Goal: Complete application form: Complete application form

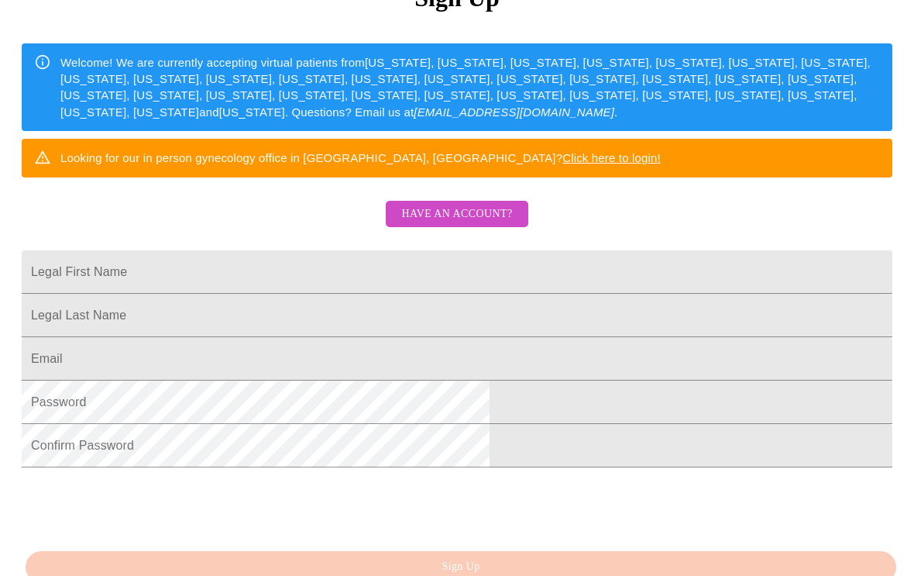
scroll to position [119, 0]
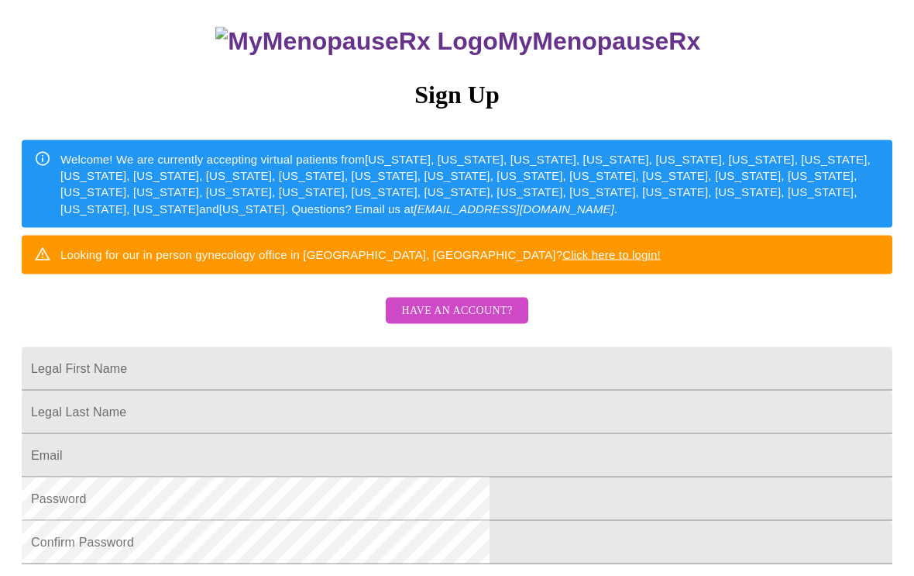
click at [628, 391] on input "Legal First Name" at bounding box center [457, 368] width 871 height 43
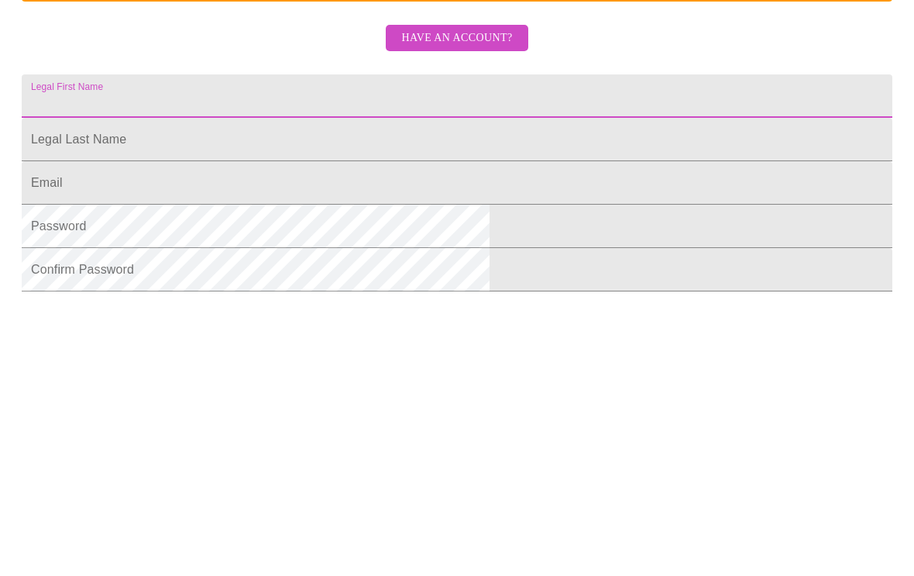
type input "Tina"
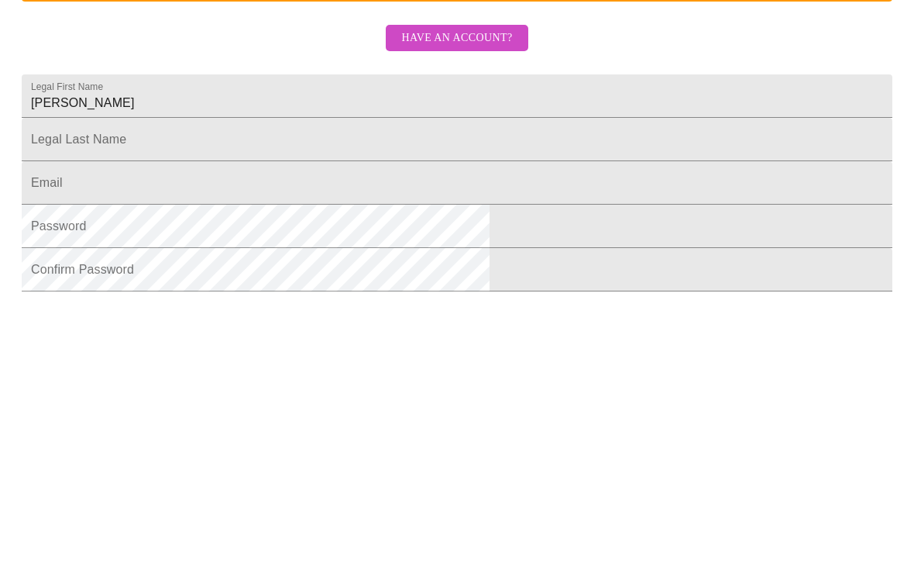
scroll to position [377, 0]
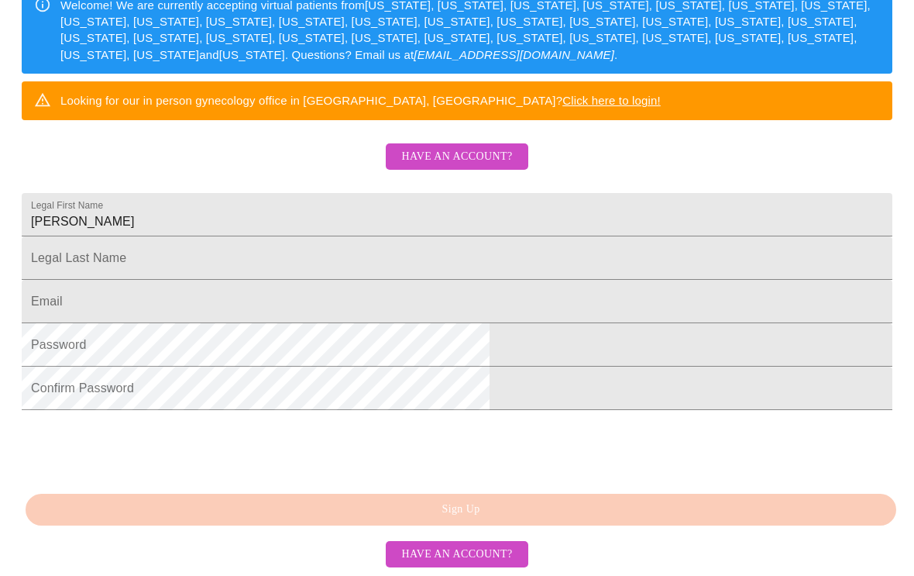
click at [474, 237] on input "Legal First Name" at bounding box center [457, 258] width 871 height 43
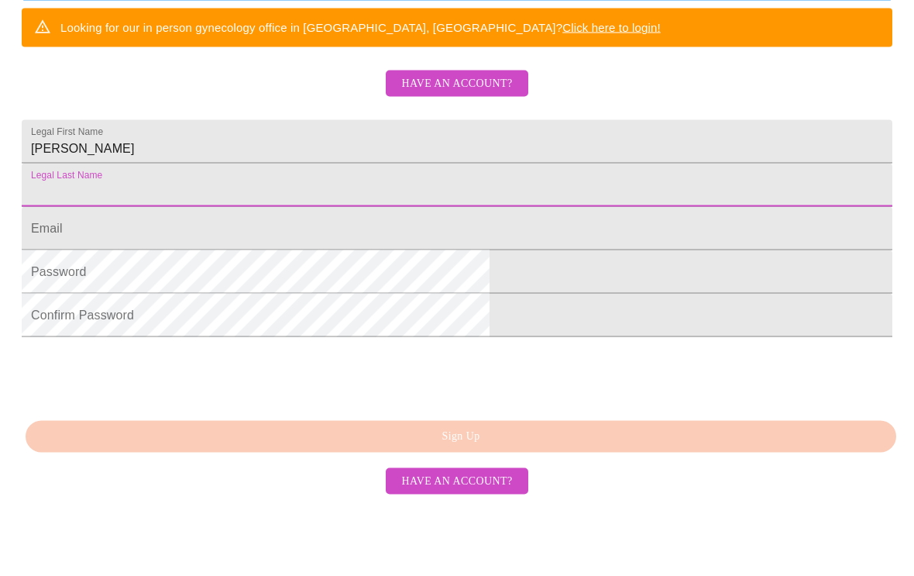
type input "Krinhop"
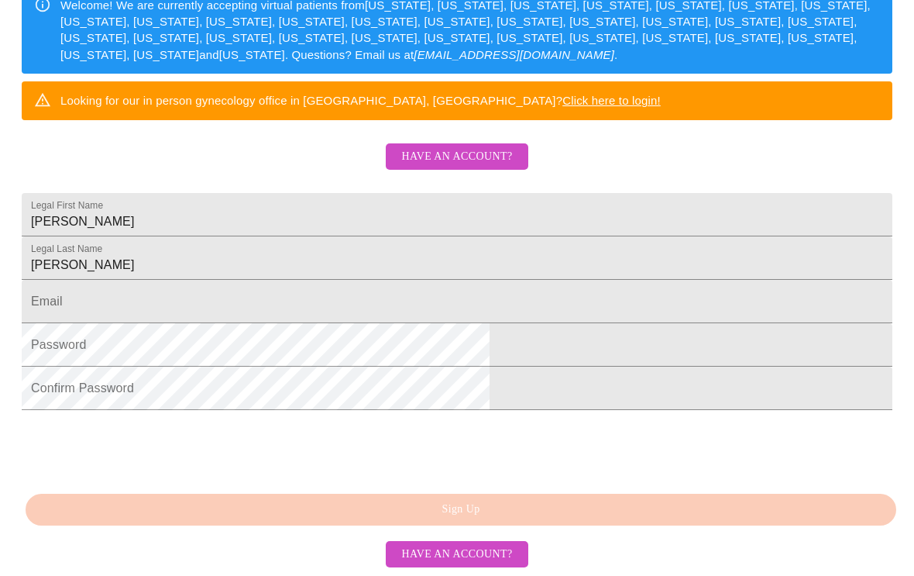
click at [481, 281] on input "Legal First Name" at bounding box center [457, 302] width 871 height 43
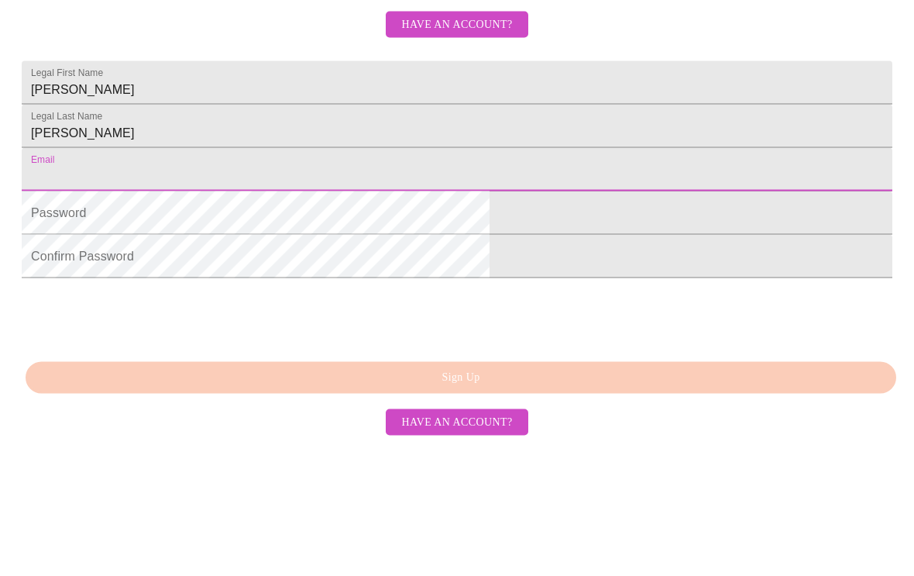
type input "totinak@yahoo.com"
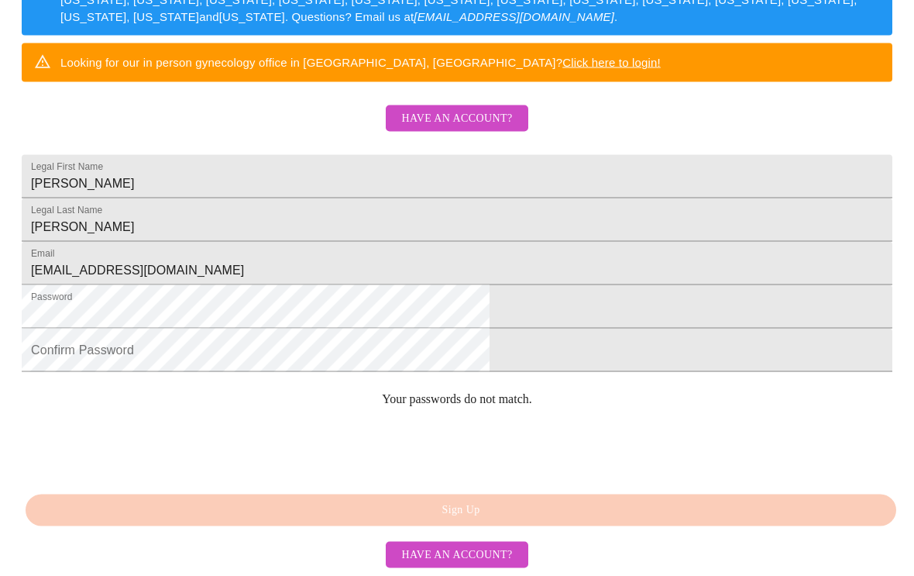
scroll to position [386, 0]
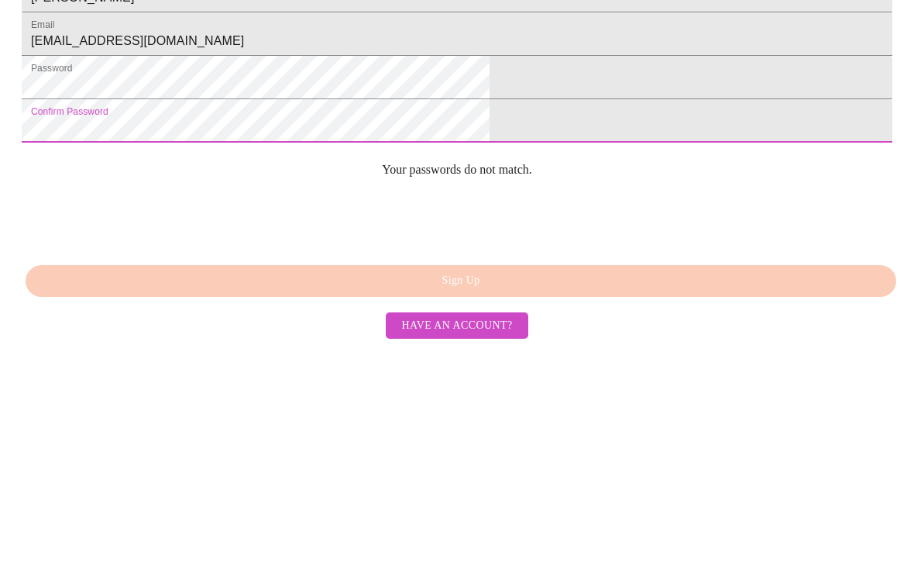
click at [770, 139] on html "MyMenopauseRx Sign Up Welcome! We are currently accepting virtual patients from…" at bounding box center [457, 40] width 914 height 704
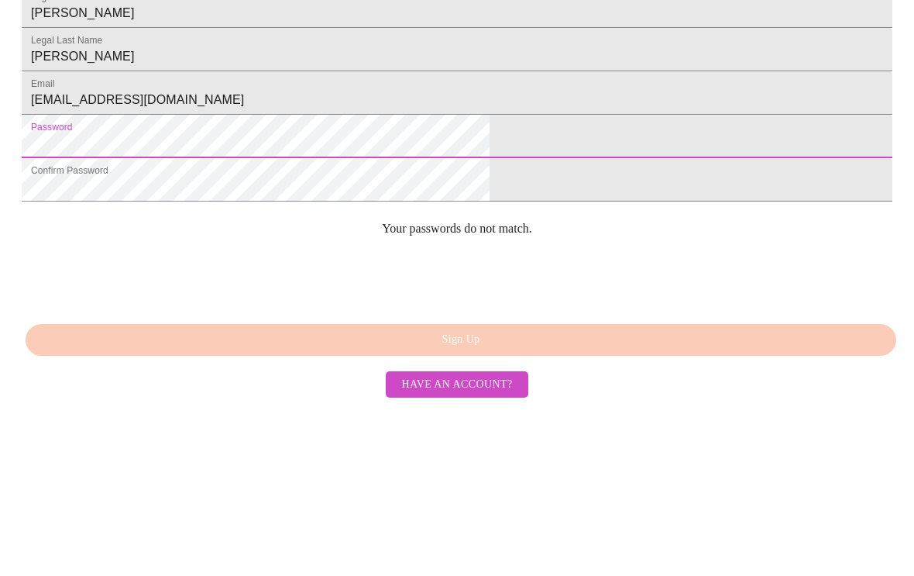
scroll to position [352, 0]
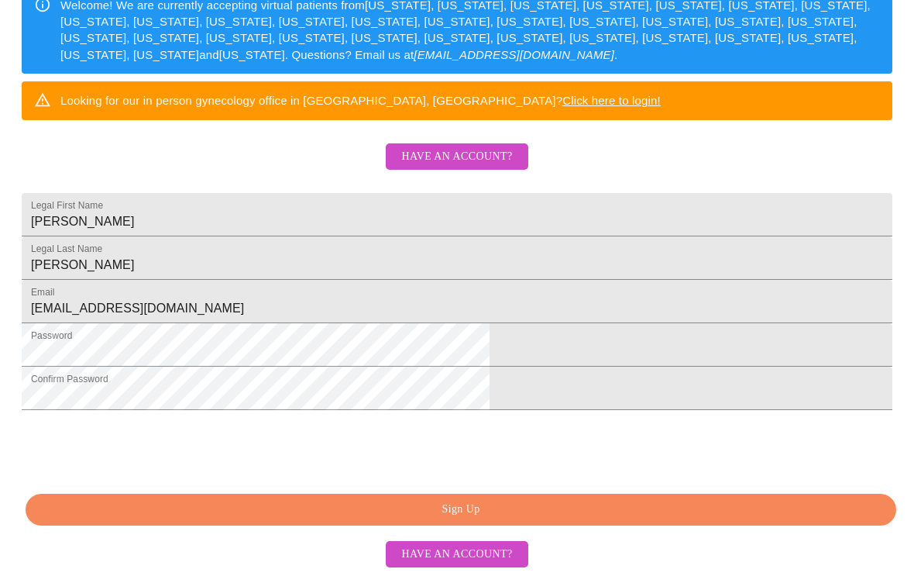
click at [506, 520] on span "Sign Up" at bounding box center [460, 510] width 835 height 19
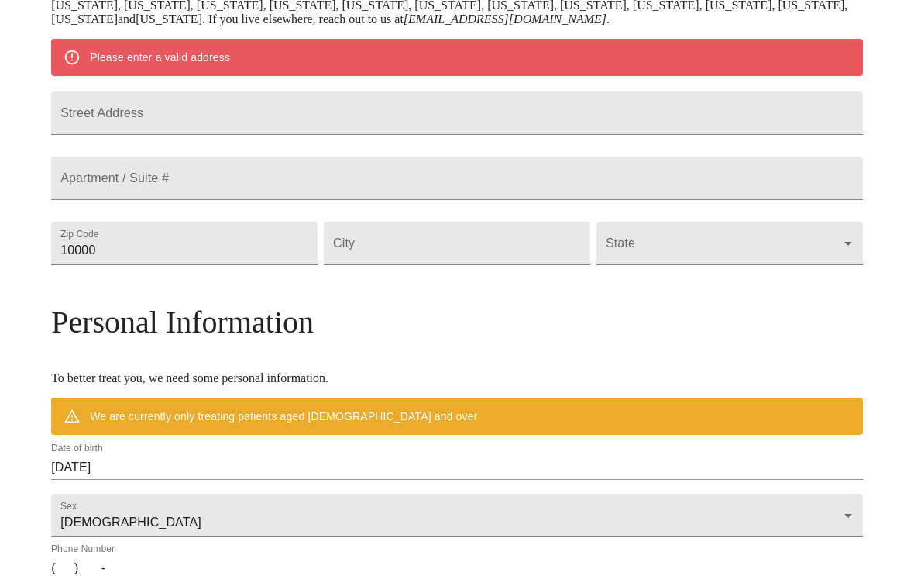
scroll to position [291, 0]
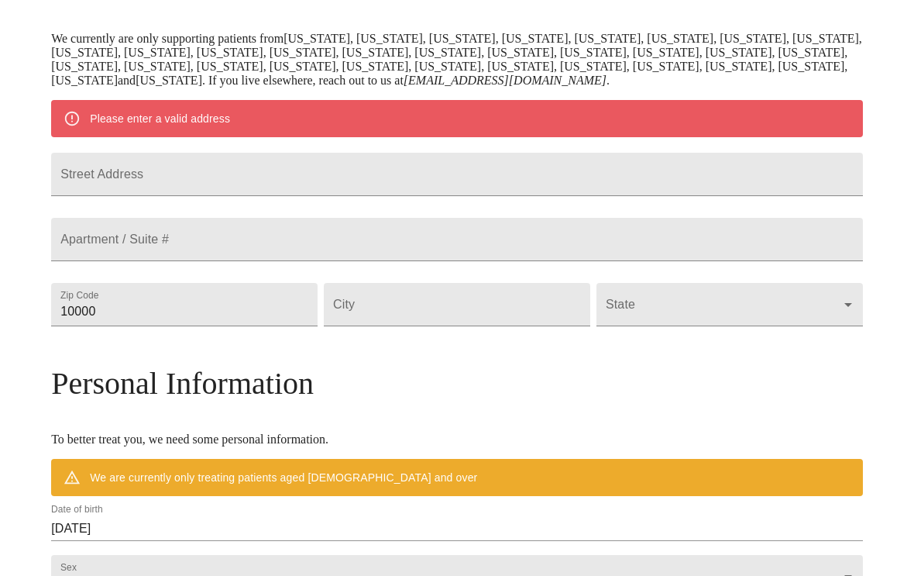
click at [283, 196] on input "Street Address" at bounding box center [457, 174] width 812 height 43
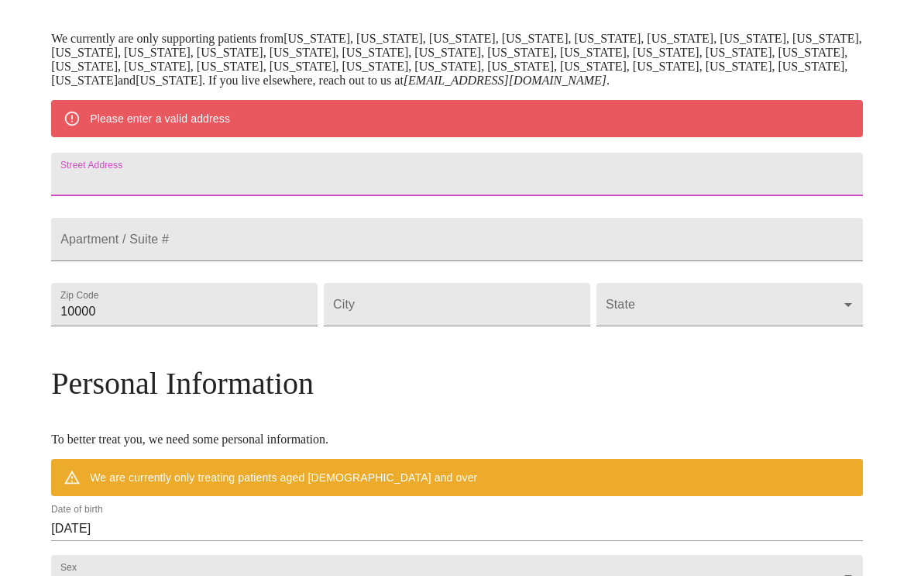
type input "1811 Nakota Rd"
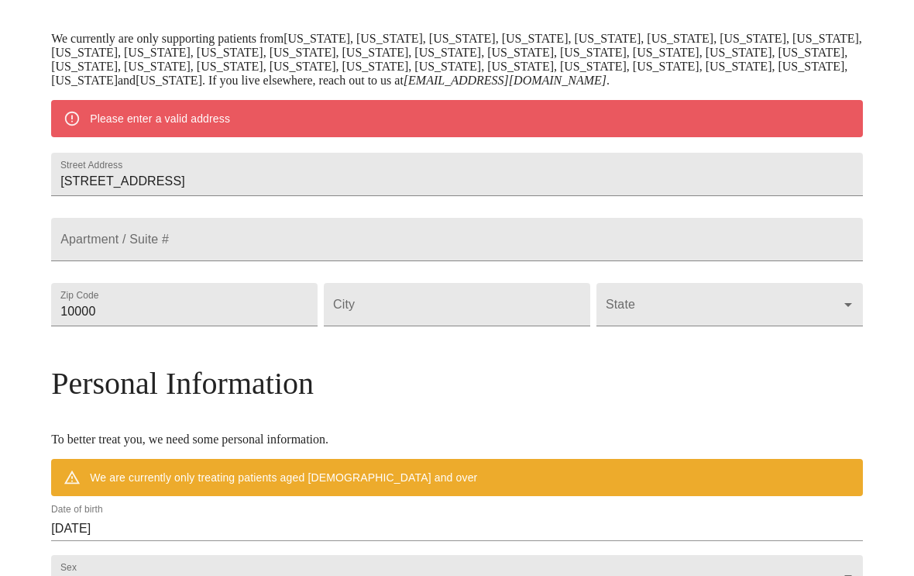
click at [271, 326] on input "10000" at bounding box center [184, 304] width 267 height 43
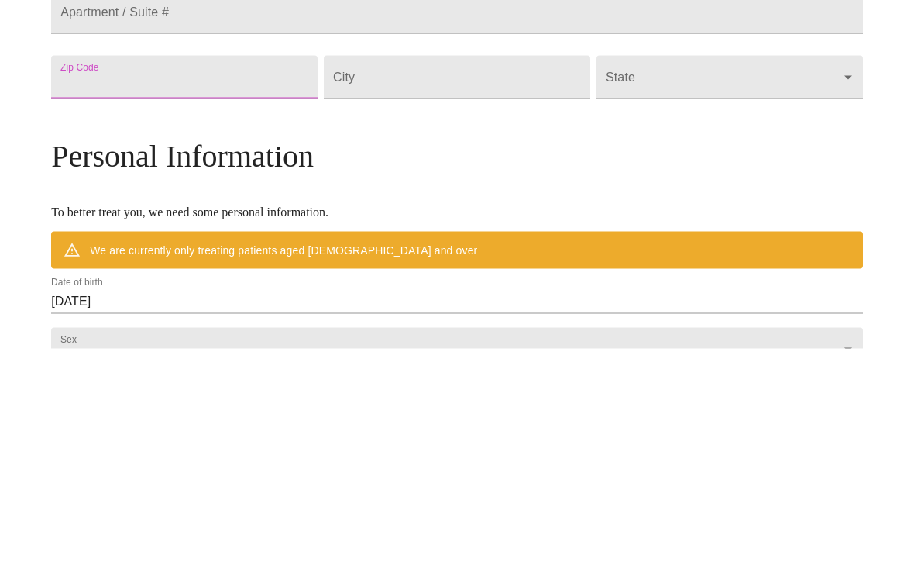
type input "48073"
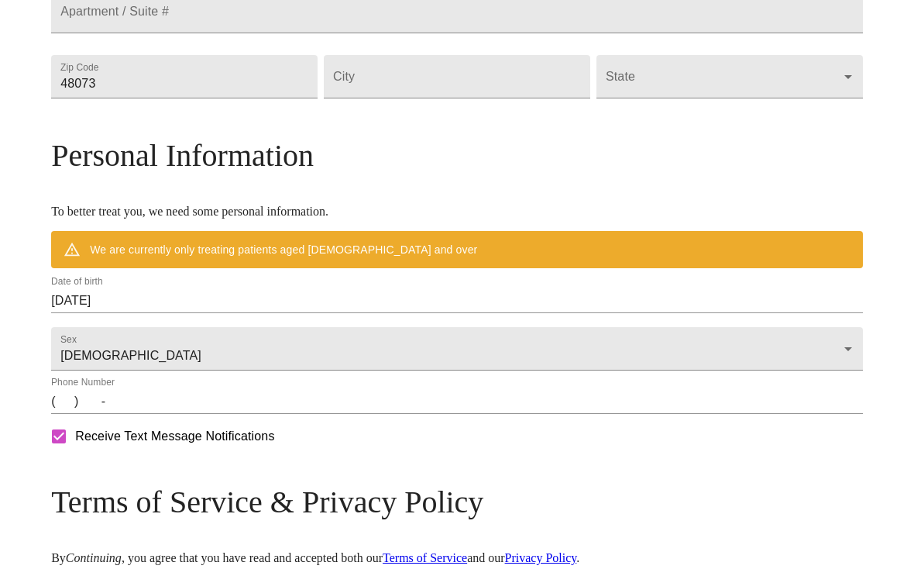
click at [494, 98] on input "Street Address" at bounding box center [457, 76] width 267 height 43
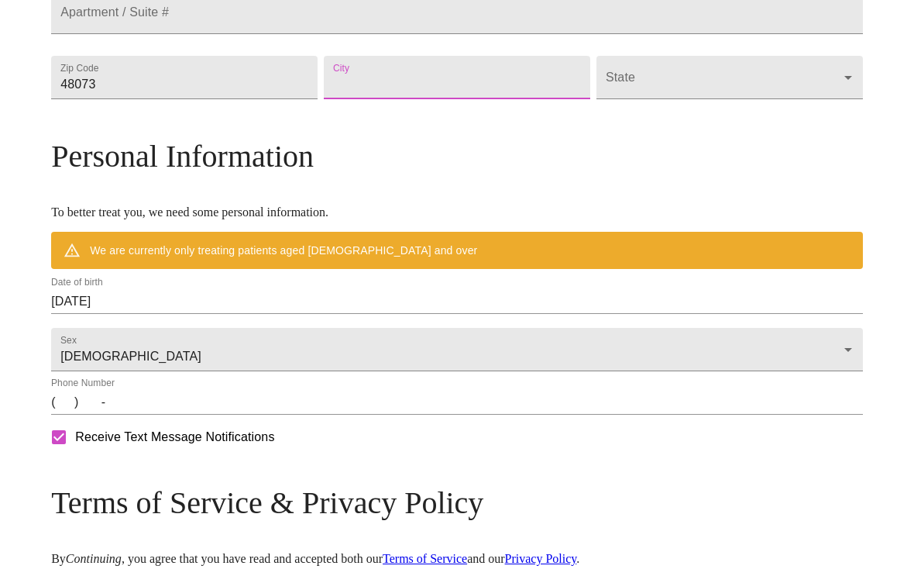
type input "Royal Oak"
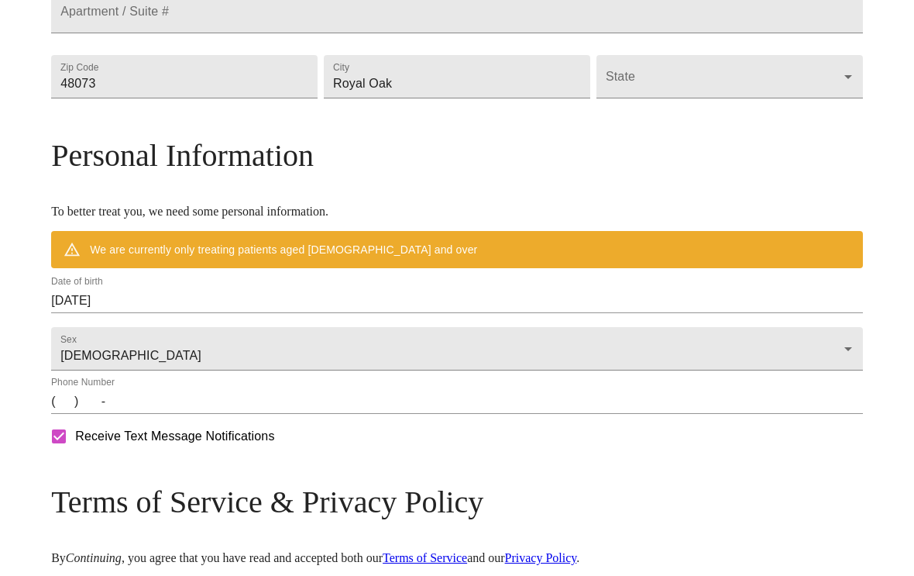
click at [670, 143] on body "MyMenopauseRx Welcome to MyMenopauseRx Since it's your first time here, you'll …" at bounding box center [457, 98] width 902 height 1222
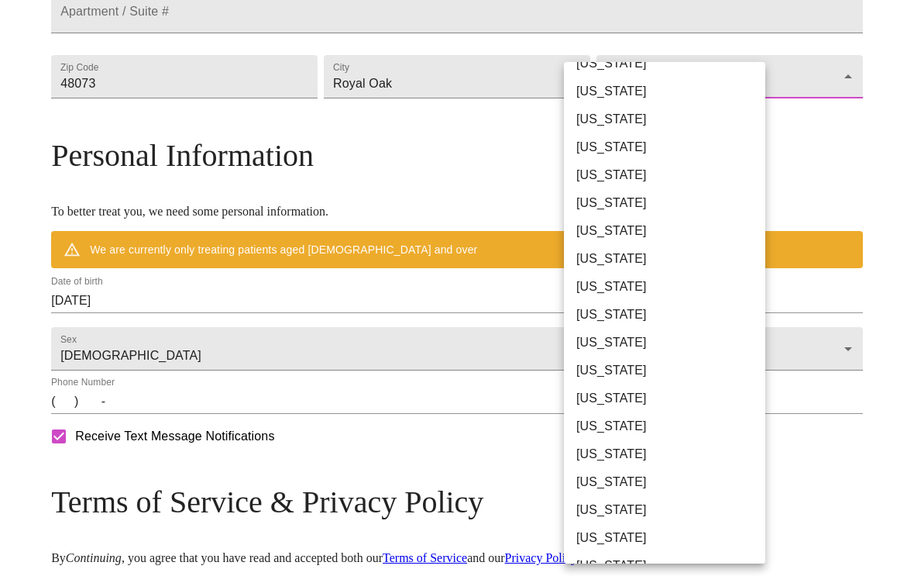
scroll to position [382, 0]
click at [646, 287] on li "Michigan" at bounding box center [664, 286] width 201 height 28
type input "Michigan"
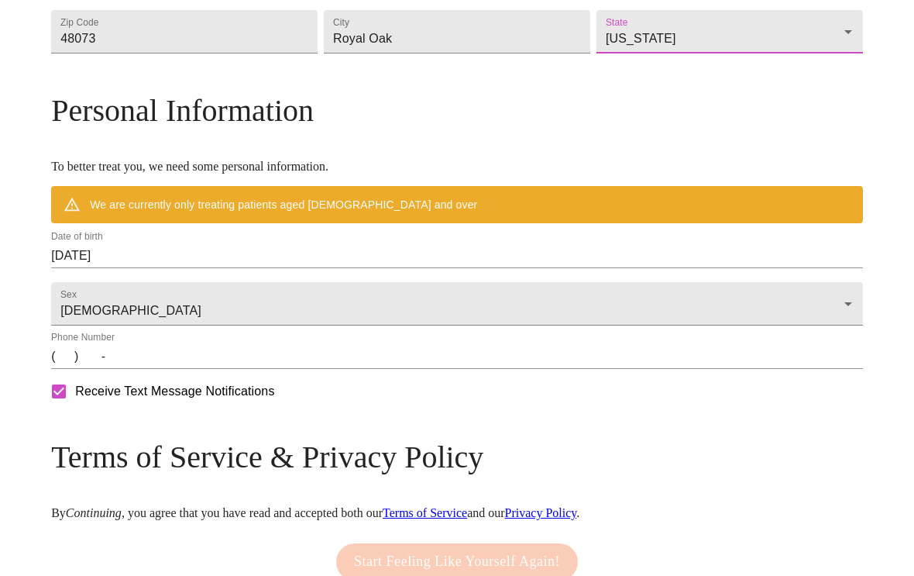
click at [295, 268] on input "09/15/2025" at bounding box center [457, 255] width 812 height 25
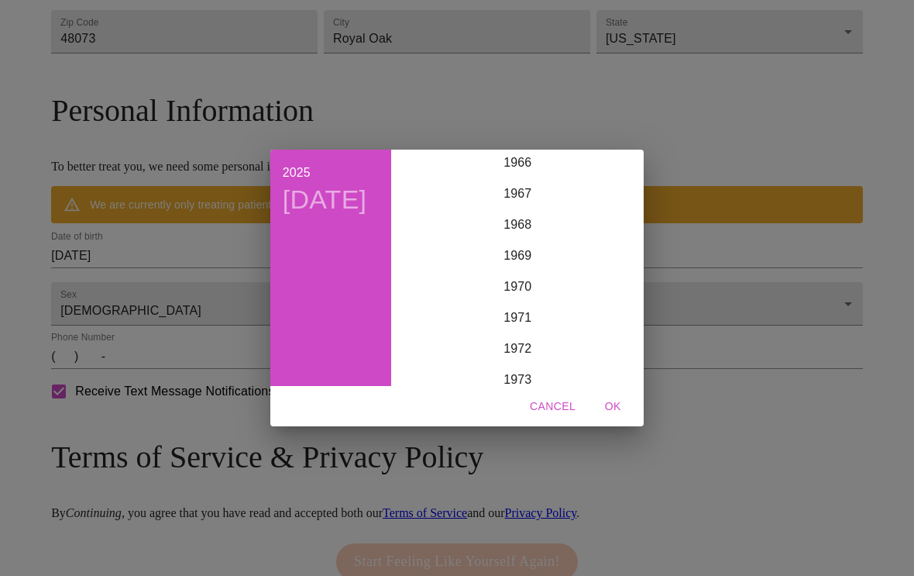
scroll to position [2088, 0]
click at [537, 280] on div "1970" at bounding box center [518, 278] width 240 height 31
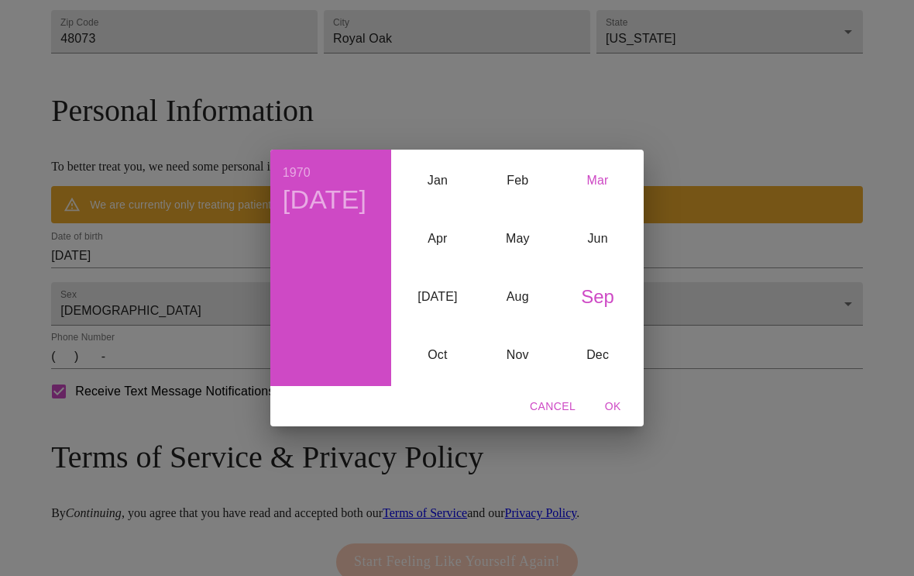
click at [603, 191] on div "Mar" at bounding box center [598, 180] width 80 height 58
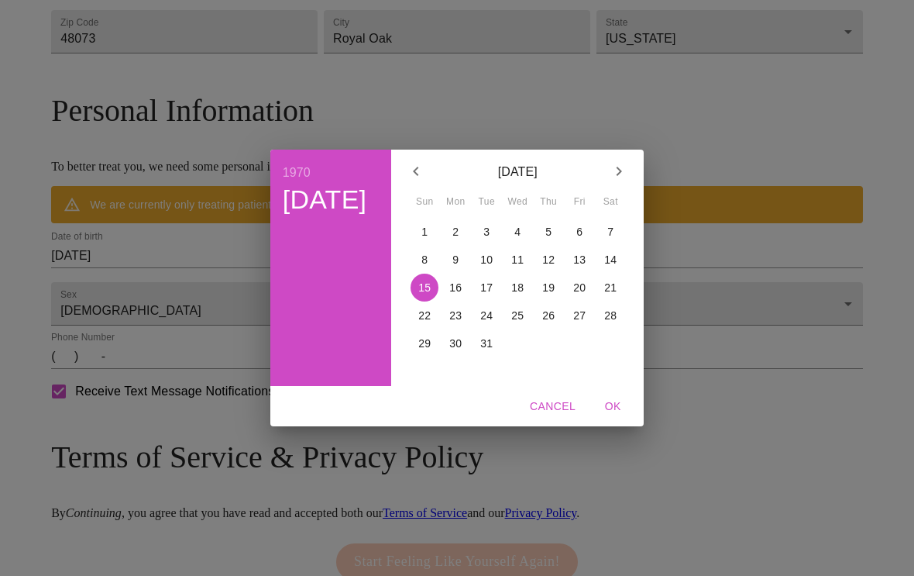
click at [482, 357] on button "31" at bounding box center [487, 343] width 28 height 28
click at [617, 411] on span "OK" at bounding box center [612, 406] width 37 height 19
type input "03/31/1970"
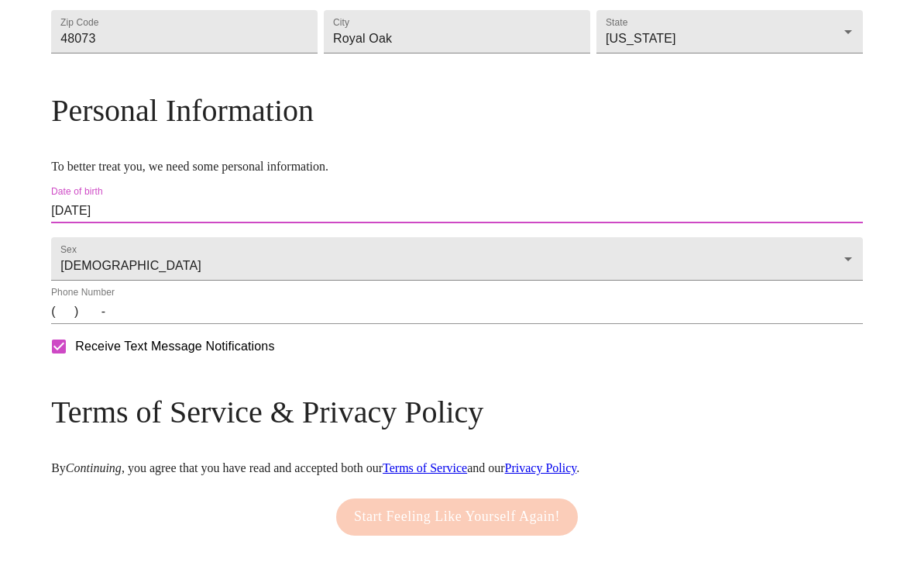
click at [75, 363] on input "Receive Text Message Notifications" at bounding box center [59, 346] width 33 height 33
checkbox input "false"
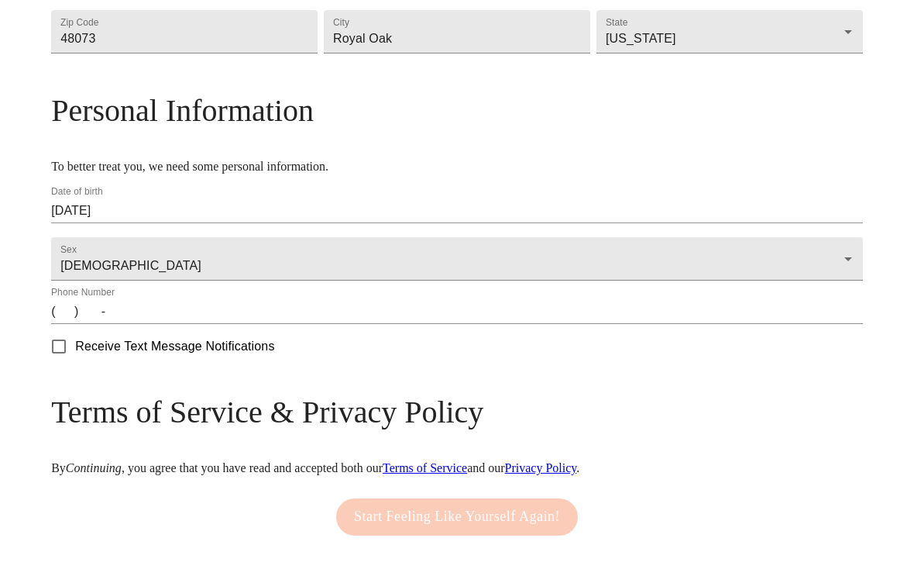
click at [257, 324] on input "(   )    -" at bounding box center [457, 311] width 812 height 25
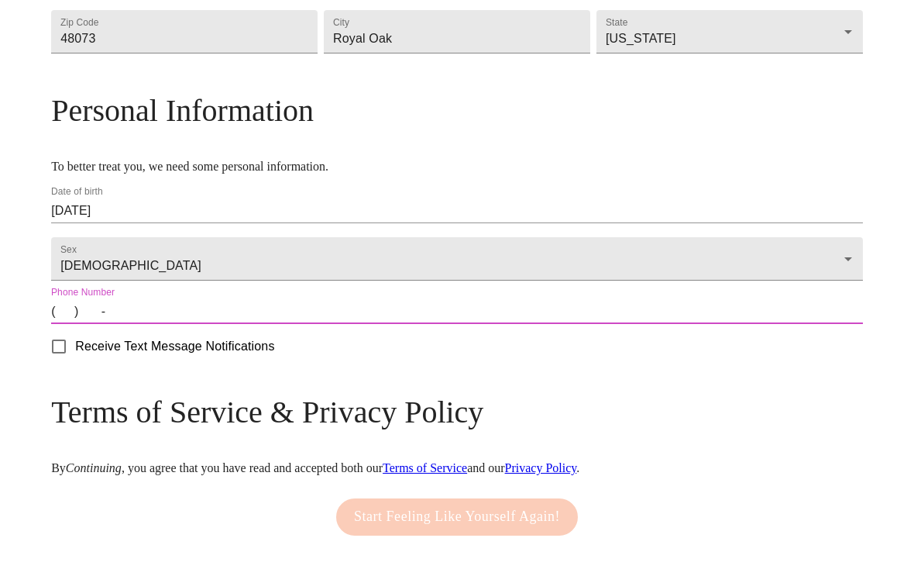
scroll to position [518, 0]
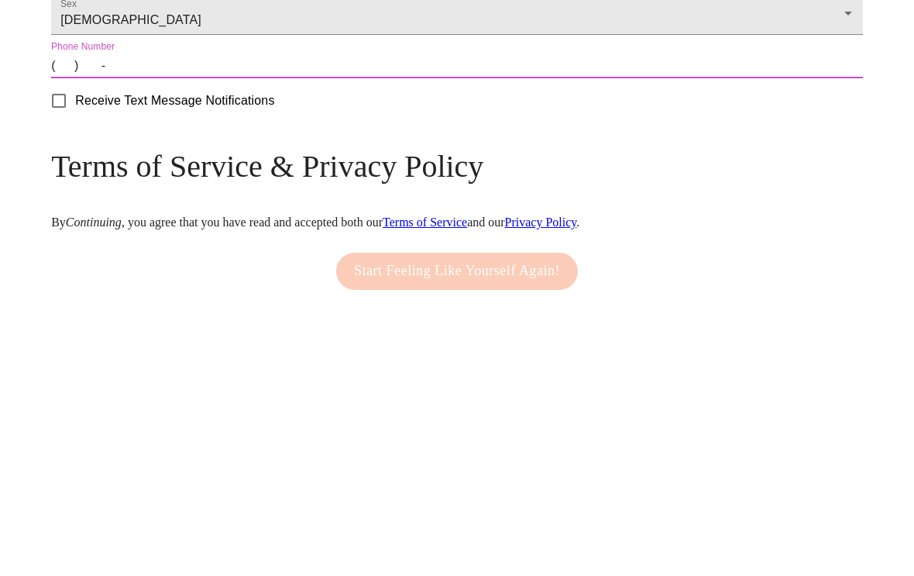
type input "(602) 574-1748"
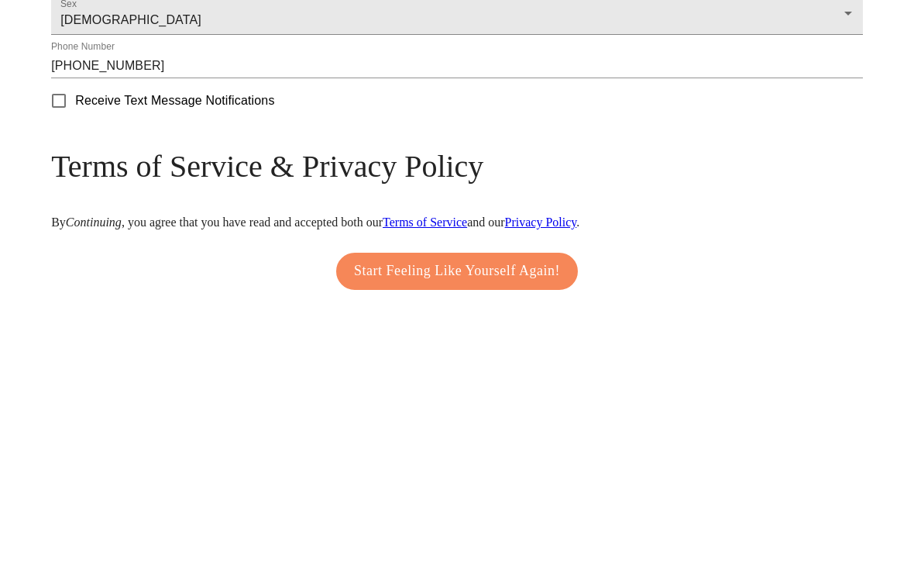
scroll to position [610, 0]
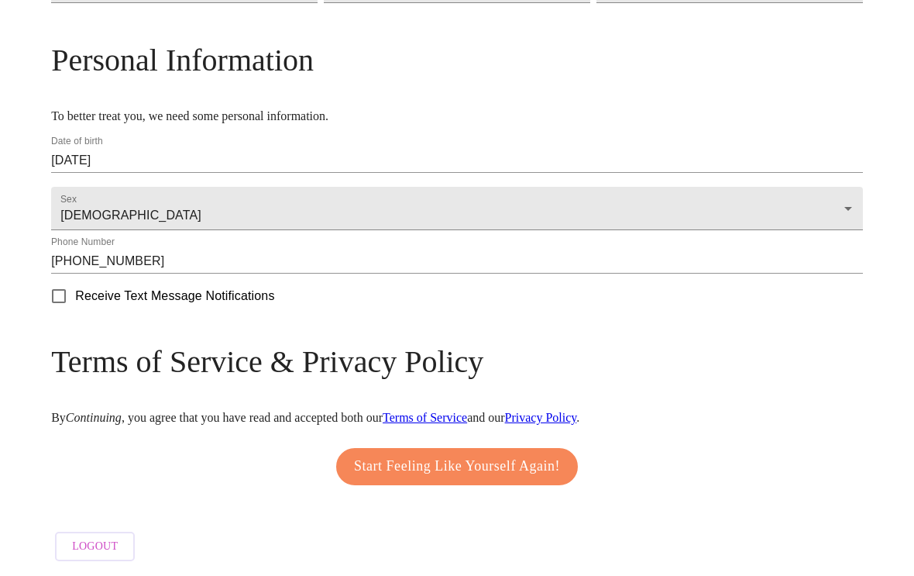
click at [549, 480] on span "Start Feeling Like Yourself Again!" at bounding box center [457, 467] width 206 height 25
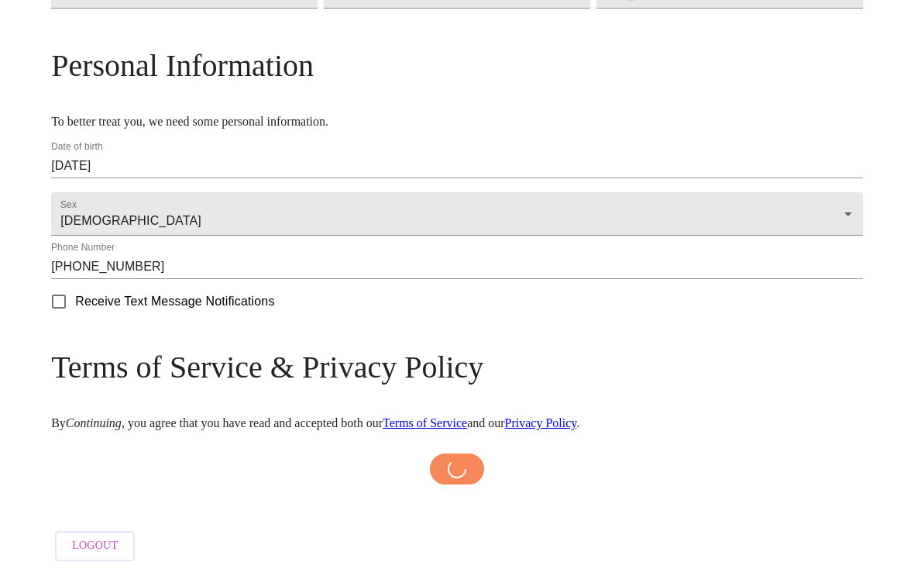
scroll to position [604, 0]
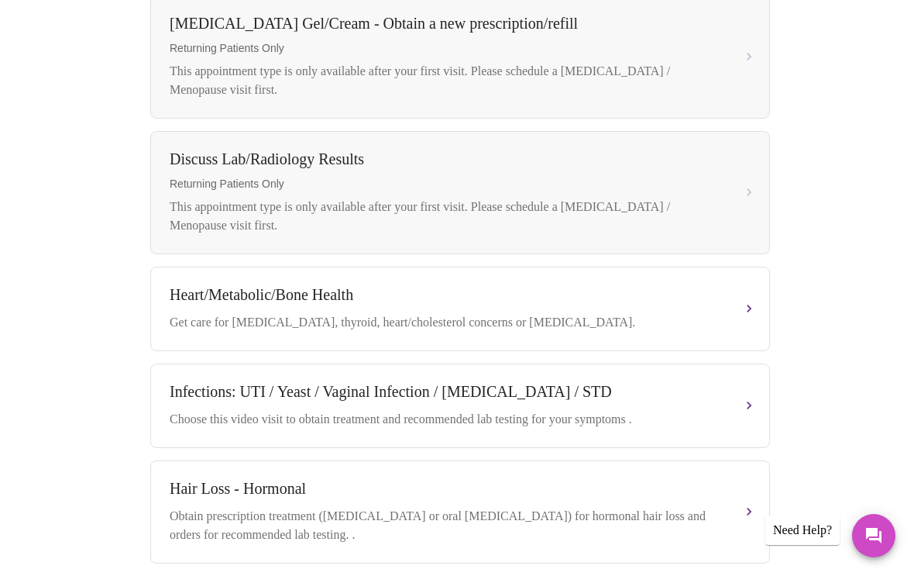
scroll to position [657, 0]
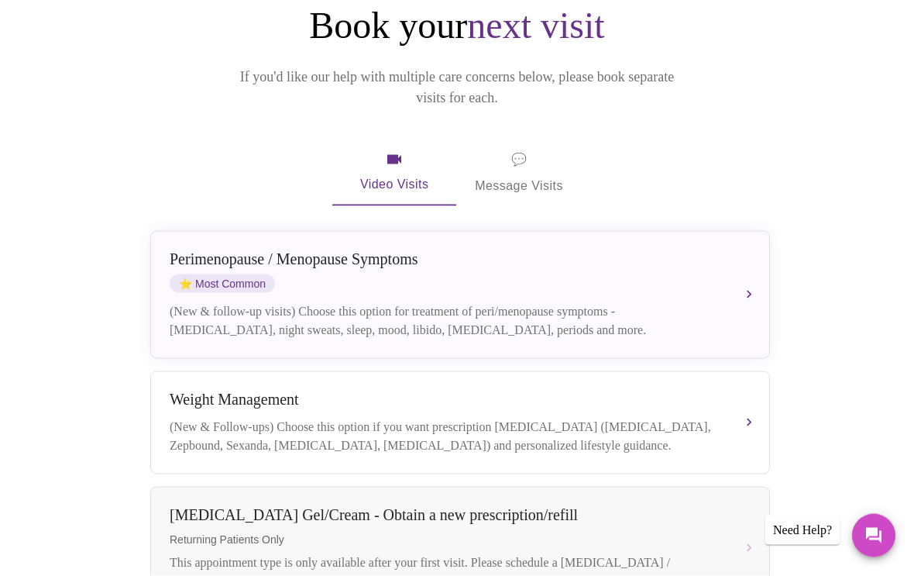
click at [742, 263] on button "Perimenopause / Menopause Symptoms ⭐ Most Common (New & follow-up visits) Choos…" at bounding box center [460, 295] width 620 height 128
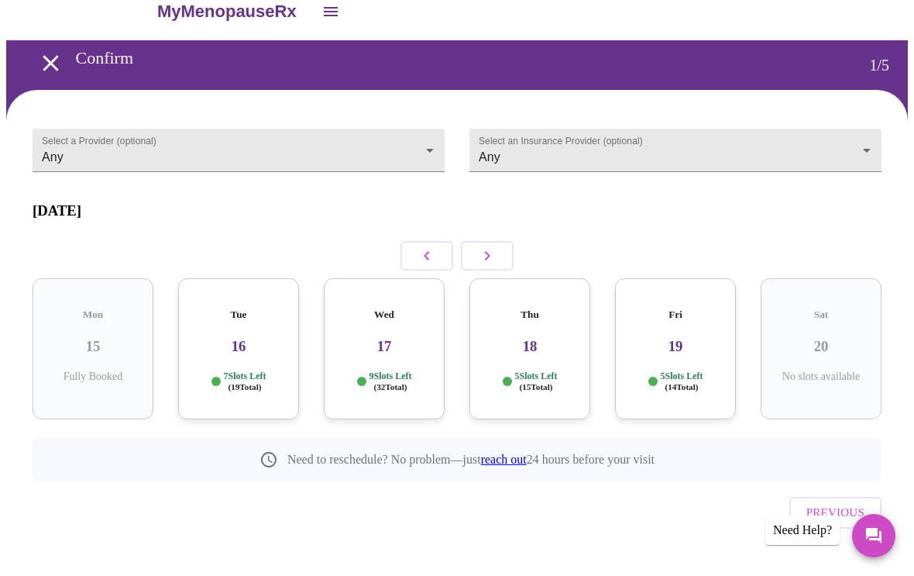
click at [425, 151] on body "MyMenopauseRx Confirm 1 / 5 Select a Provider (optional) Any Any Select an Insu…" at bounding box center [457, 294] width 902 height 624
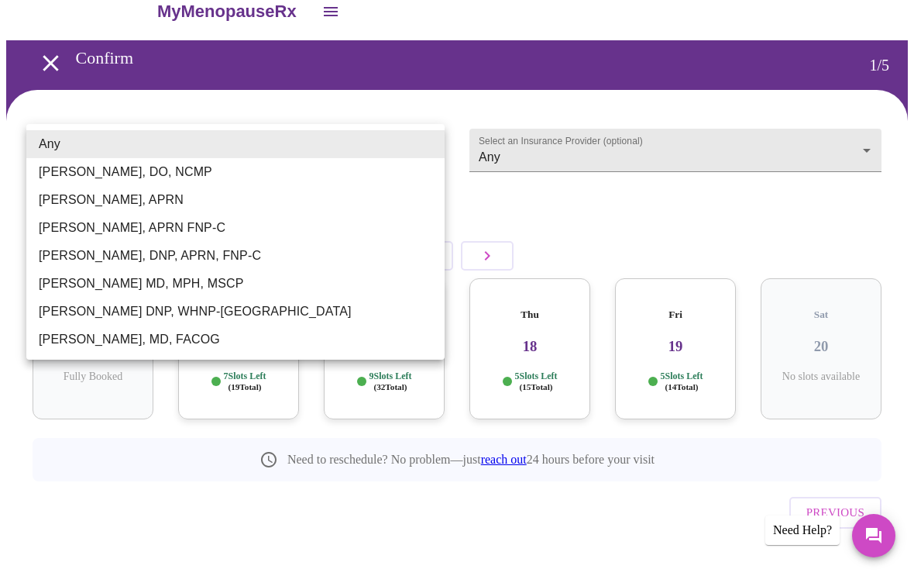
click at [692, 212] on div at bounding box center [457, 288] width 914 height 576
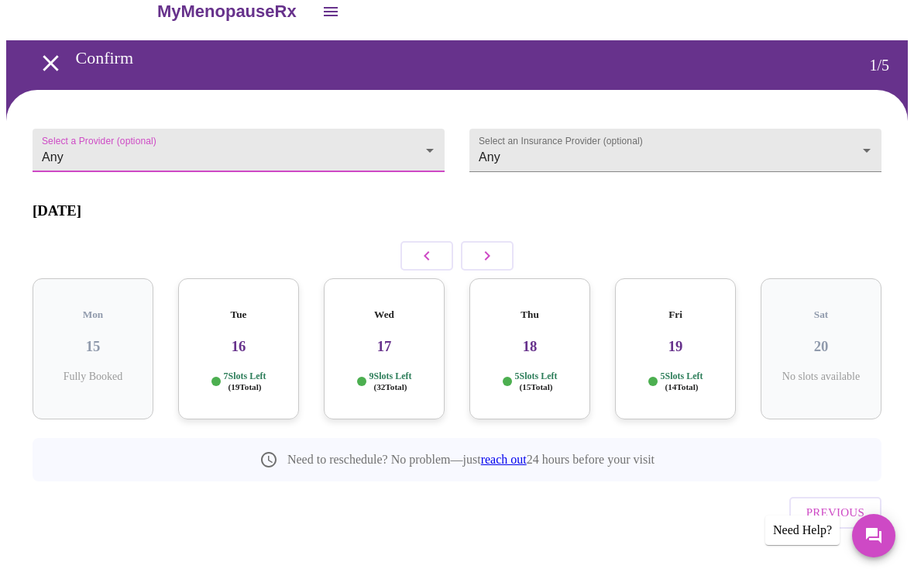
click at [876, 142] on body "MyMenopauseRx Confirm 1 / 5 Select a Provider (optional) Any Any Select an Insu…" at bounding box center [457, 294] width 902 height 624
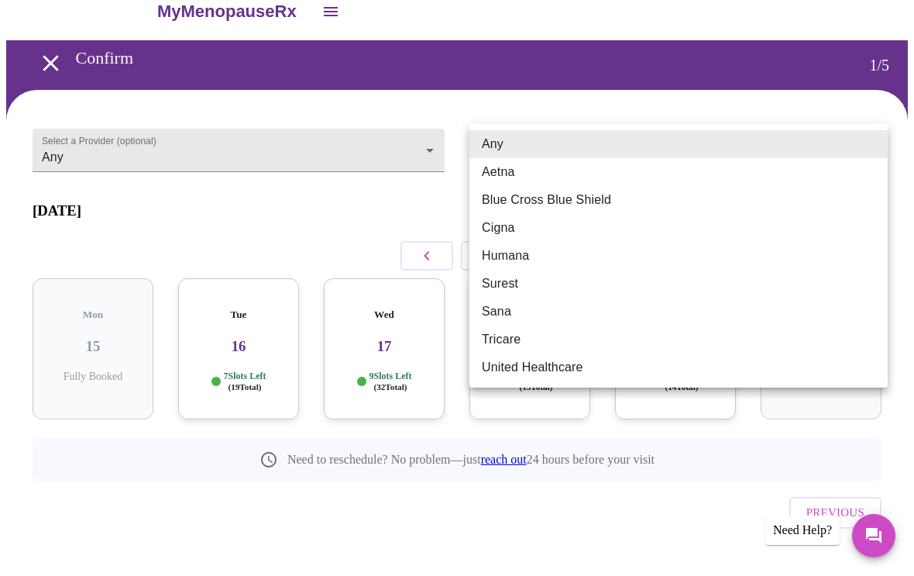
click at [540, 500] on div at bounding box center [457, 288] width 914 height 576
